Goal: Task Accomplishment & Management: Use online tool/utility

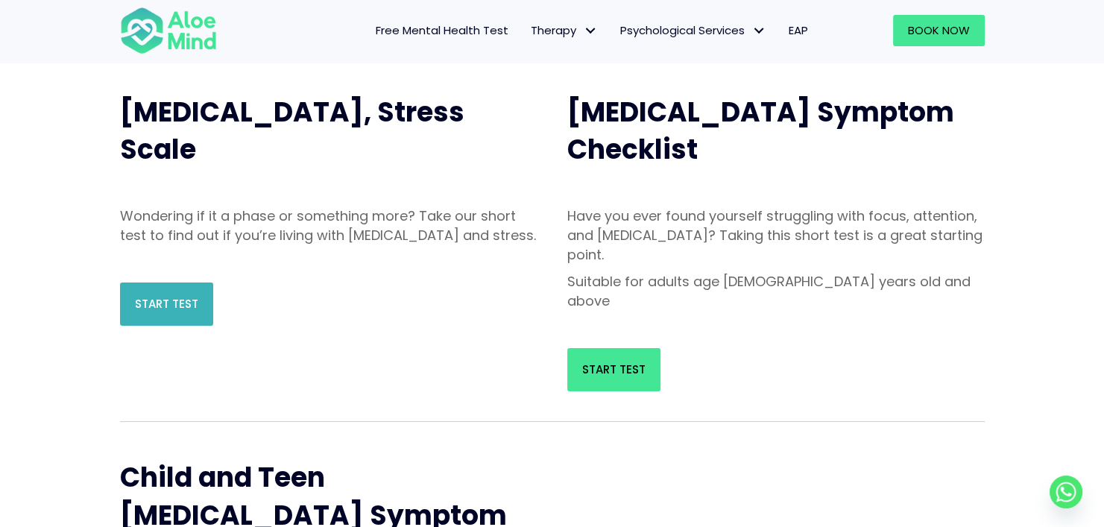
scroll to position [149, 0]
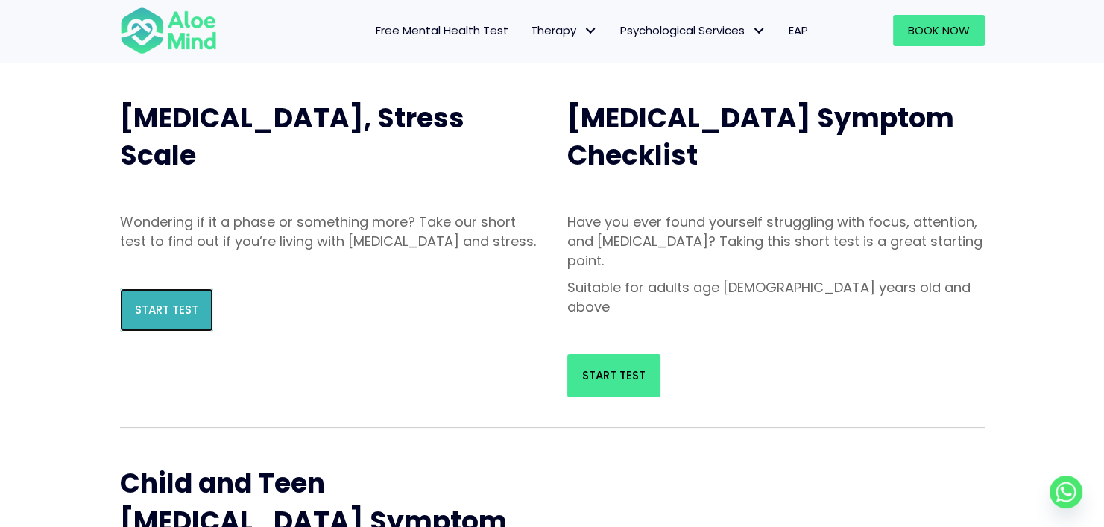
click at [180, 318] on span "Start Test" at bounding box center [166, 310] width 63 height 16
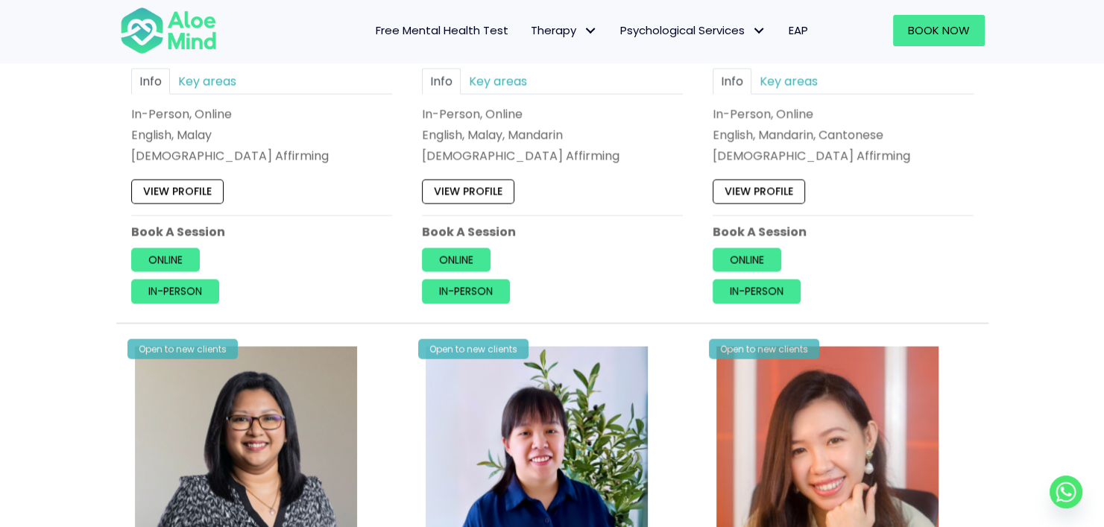
scroll to position [3281, 0]
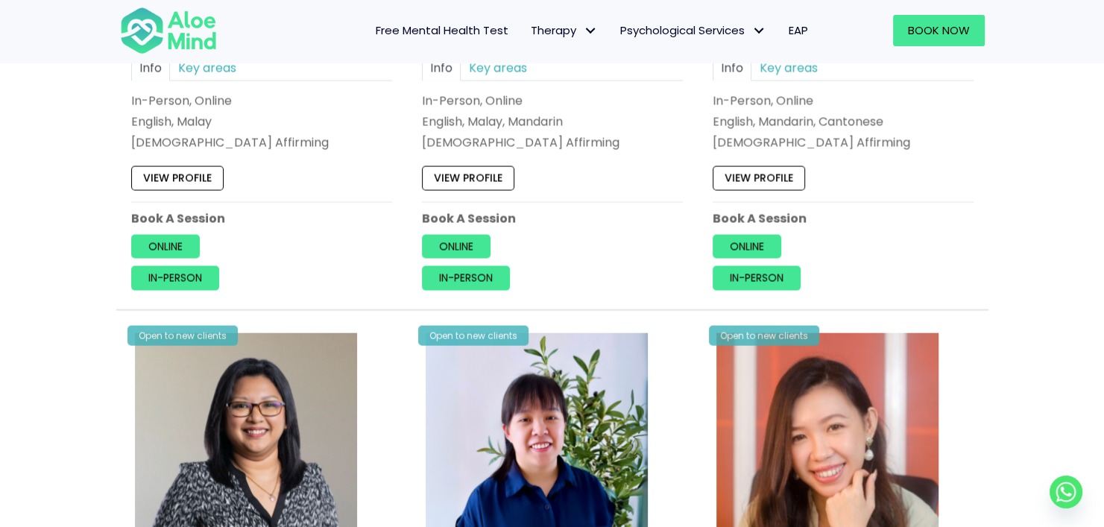
click at [463, 29] on span "Free Mental Health Test" at bounding box center [442, 30] width 133 height 16
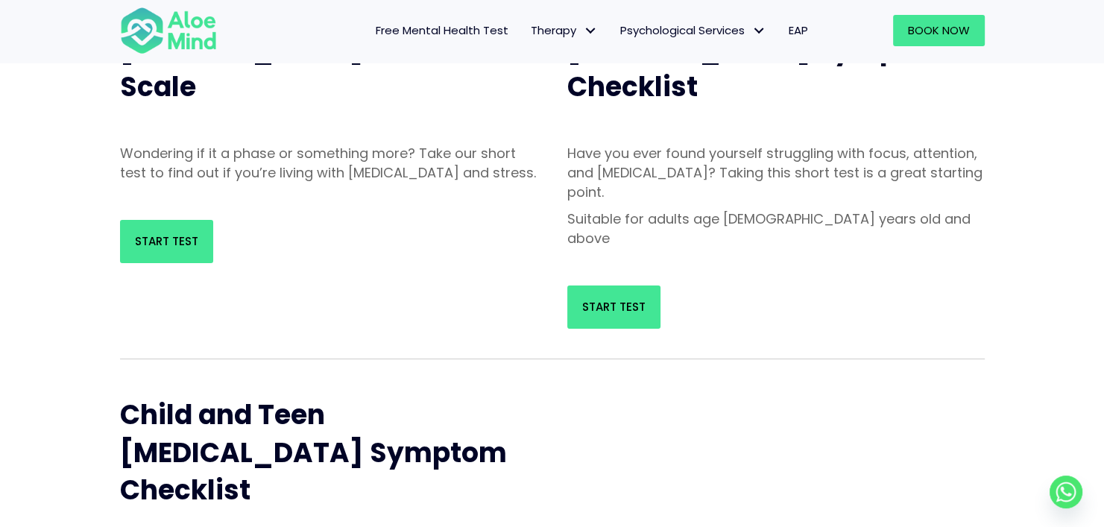
scroll to position [224, 0]
